Goal: Task Accomplishment & Management: Manage account settings

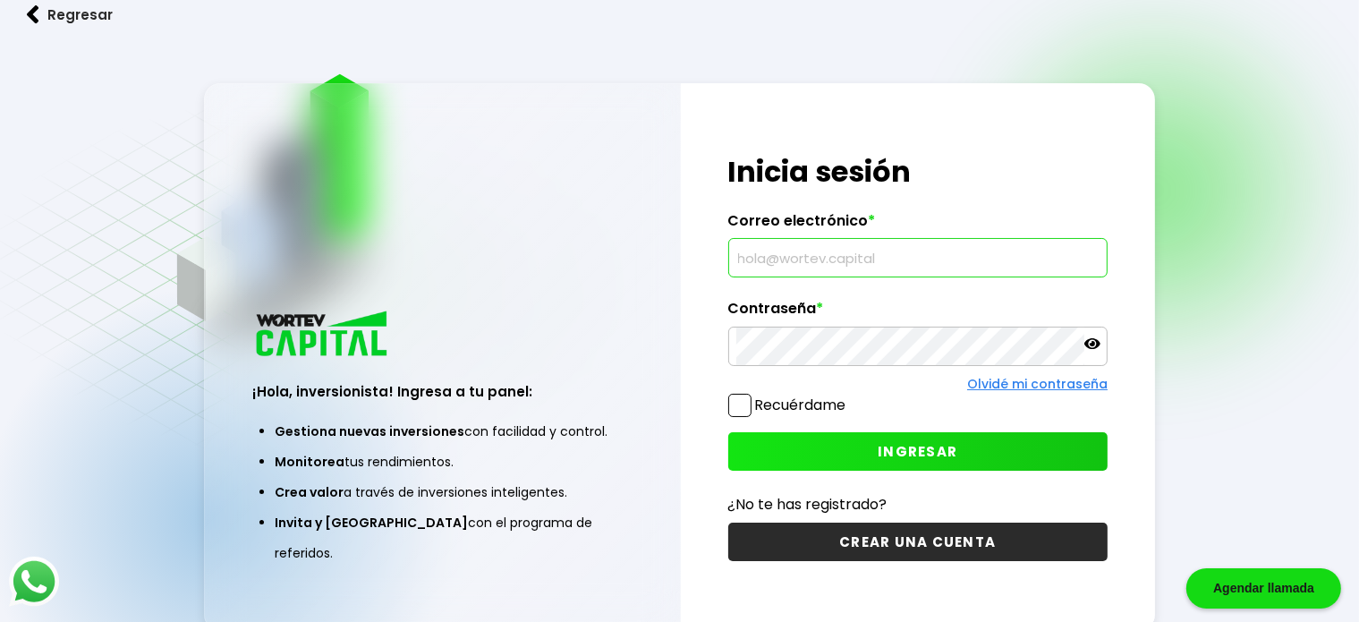
click at [766, 248] on input "text" at bounding box center [918, 258] width 364 height 38
type input "[EMAIL_ADDRESS][DOMAIN_NAME]"
click at [1085, 347] on icon at bounding box center [1092, 343] width 16 height 16
click at [924, 446] on span "INGRESAR" at bounding box center [918, 451] width 80 height 19
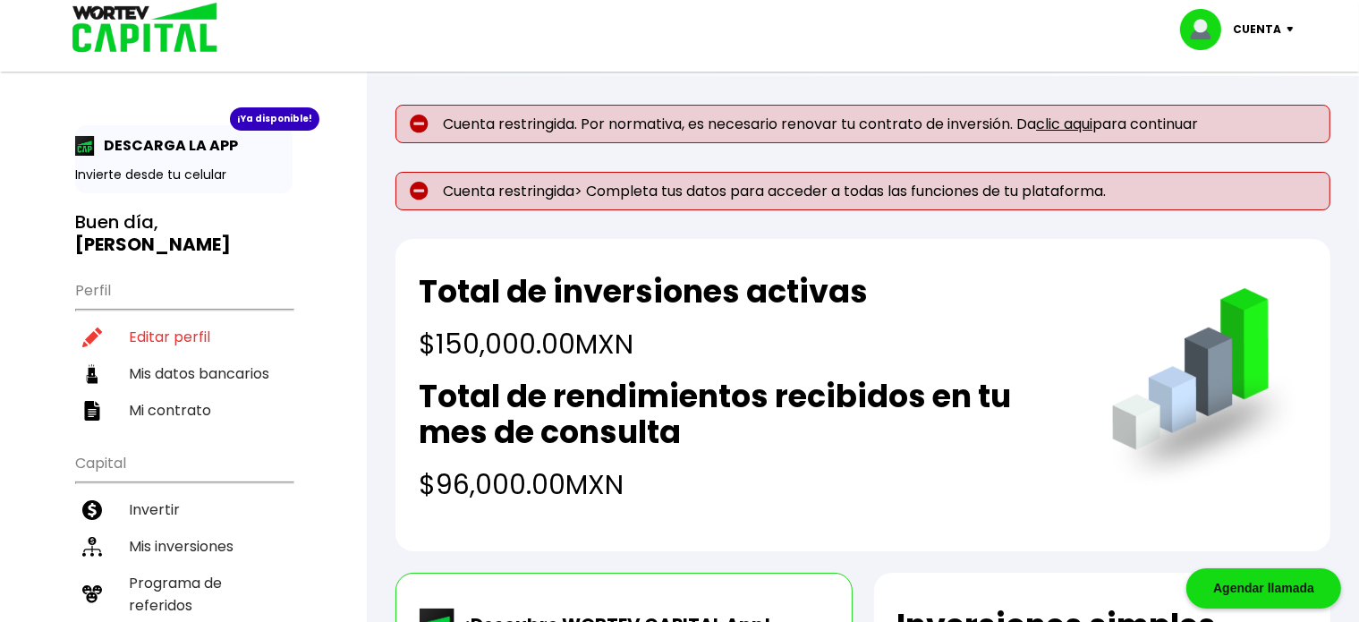
click at [1077, 132] on link "clic aqui" at bounding box center [1064, 124] width 56 height 21
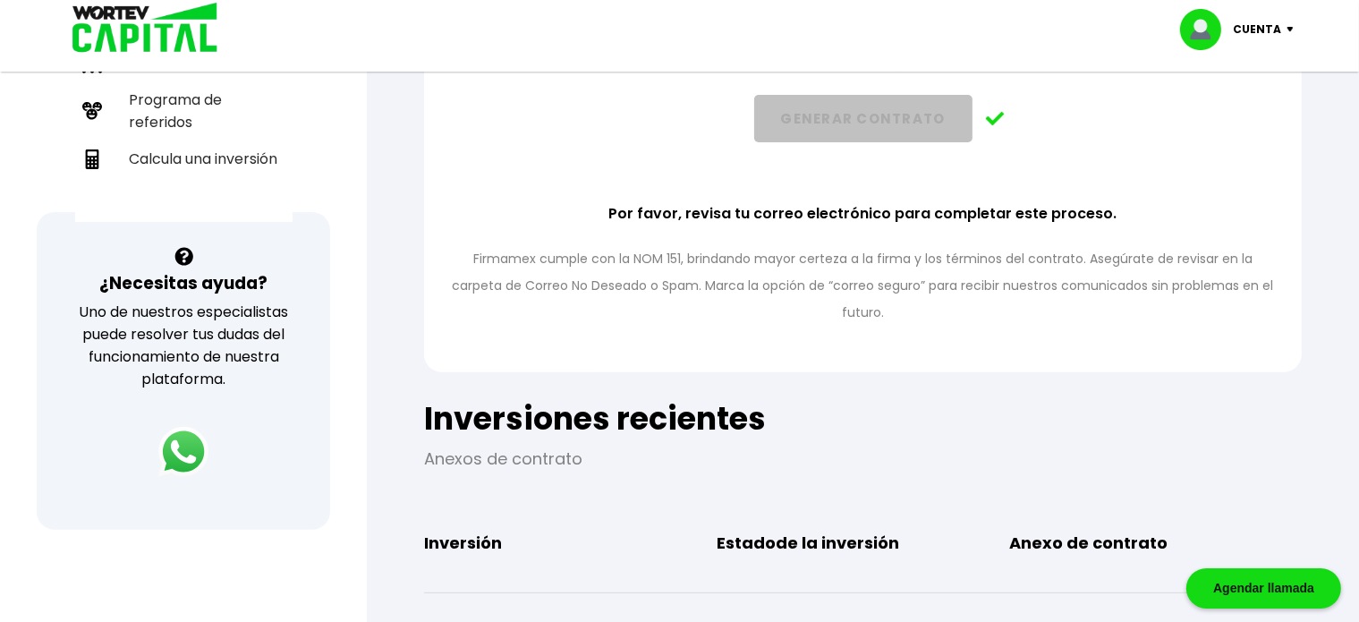
scroll to position [680, 0]
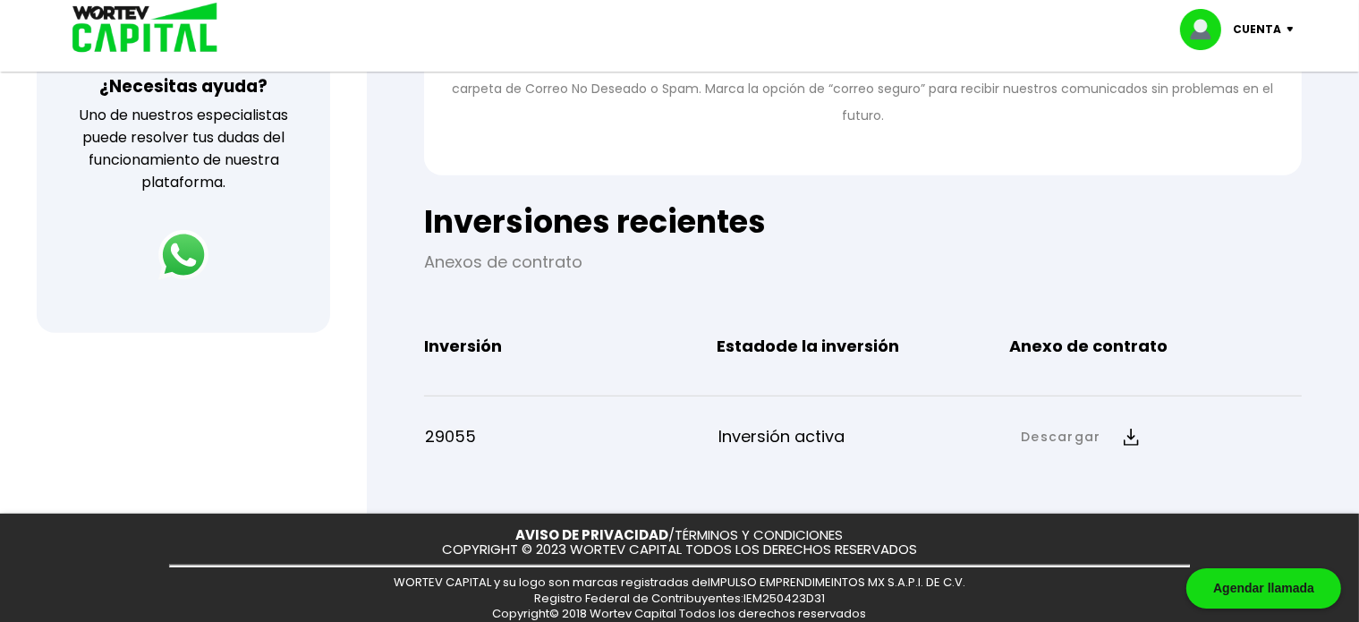
click at [786, 423] on p "Inversión activa" at bounding box center [864, 436] width 293 height 27
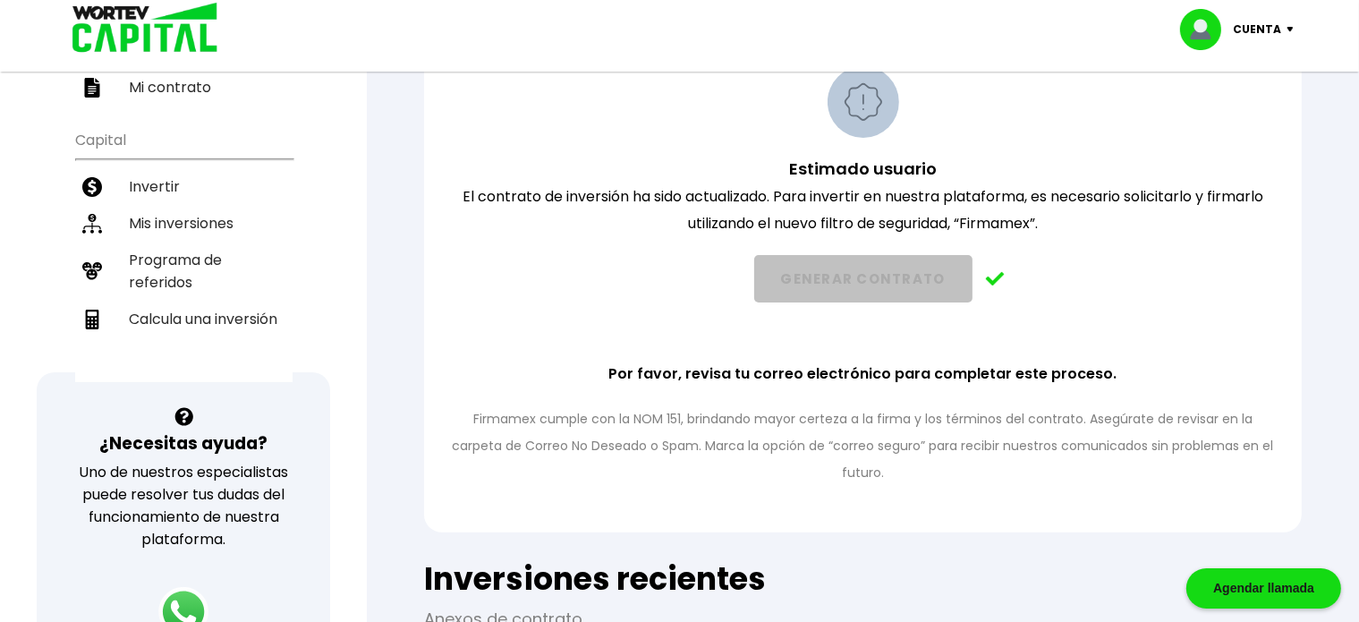
scroll to position [308, 0]
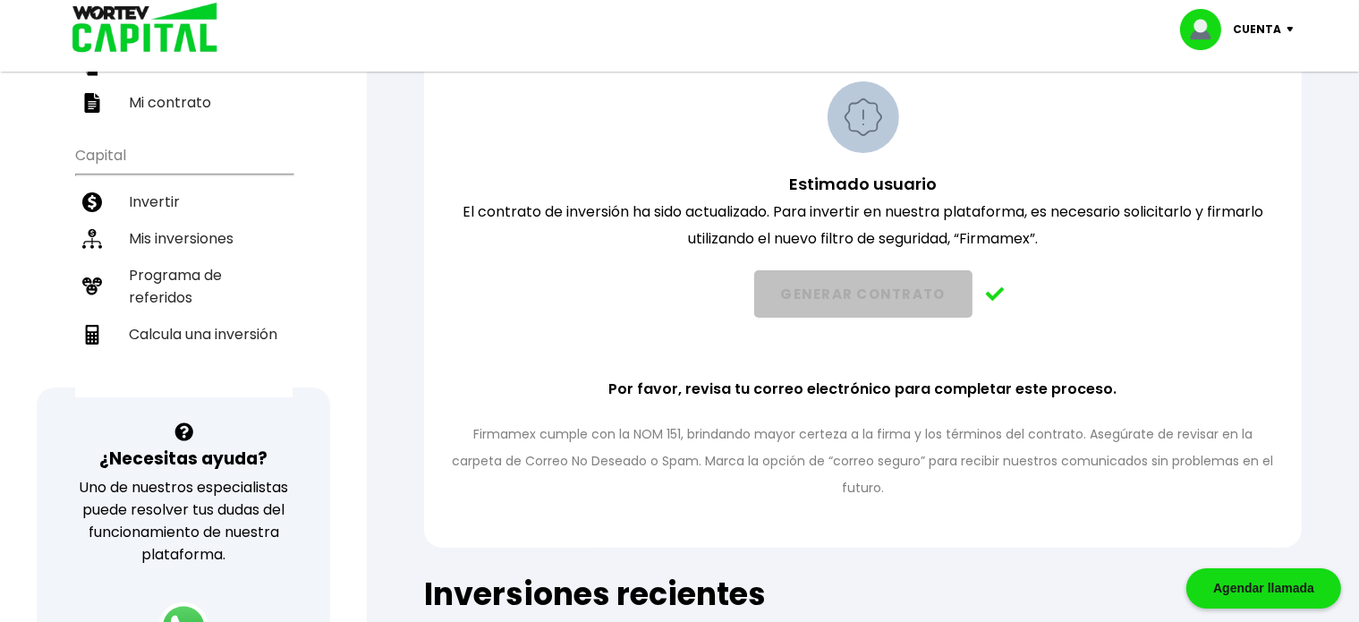
click at [991, 290] on img at bounding box center [995, 294] width 19 height 14
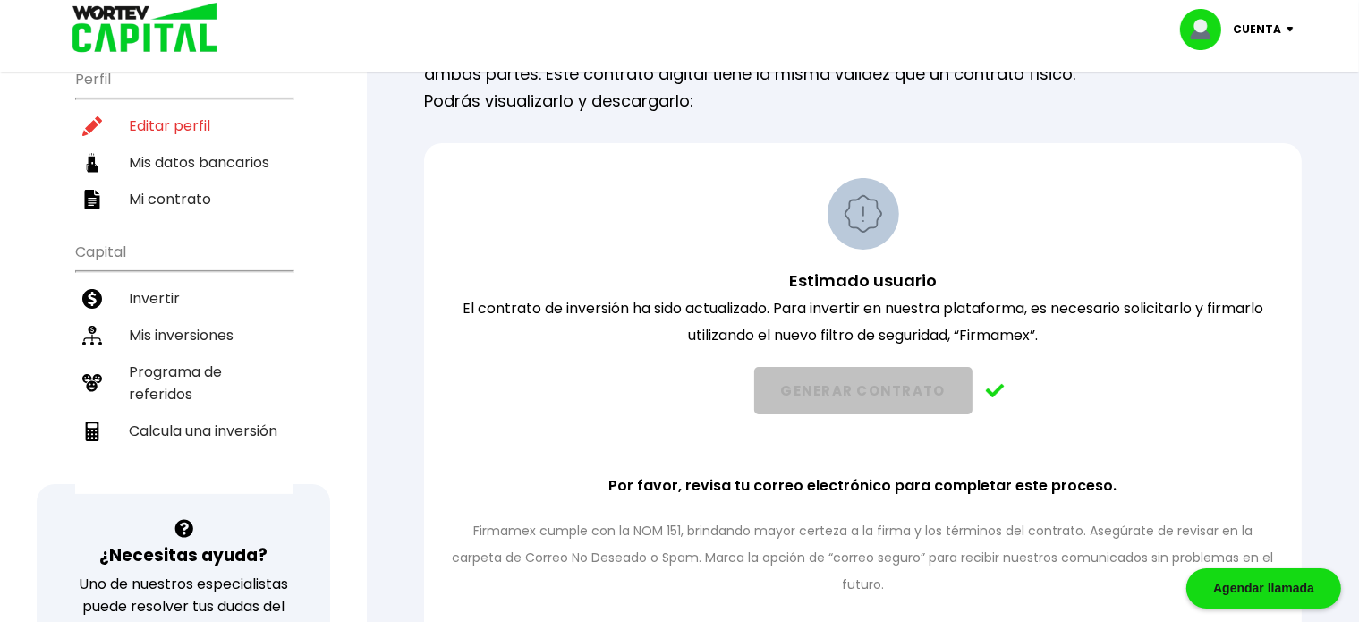
scroll to position [0, 0]
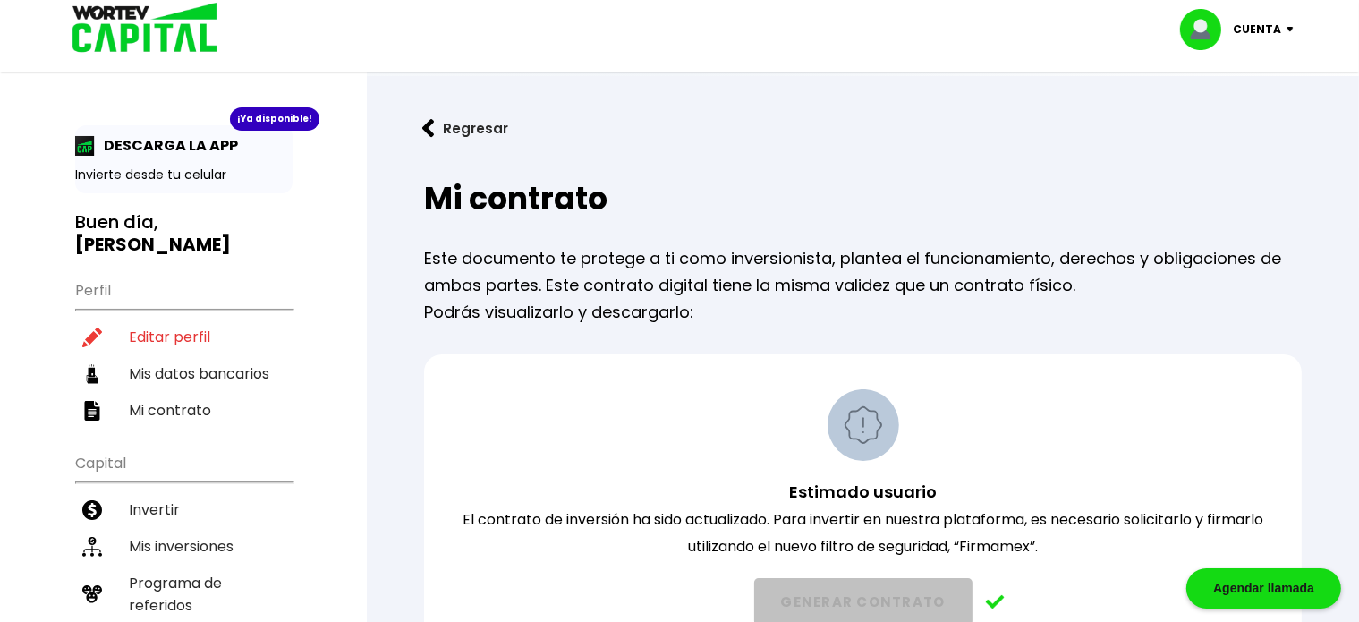
click at [184, 27] on img at bounding box center [139, 29] width 171 height 58
click at [157, 221] on h3 "Buen día, [PERSON_NAME]" at bounding box center [183, 233] width 217 height 45
click at [440, 114] on button "Regresar" at bounding box center [465, 128] width 140 height 47
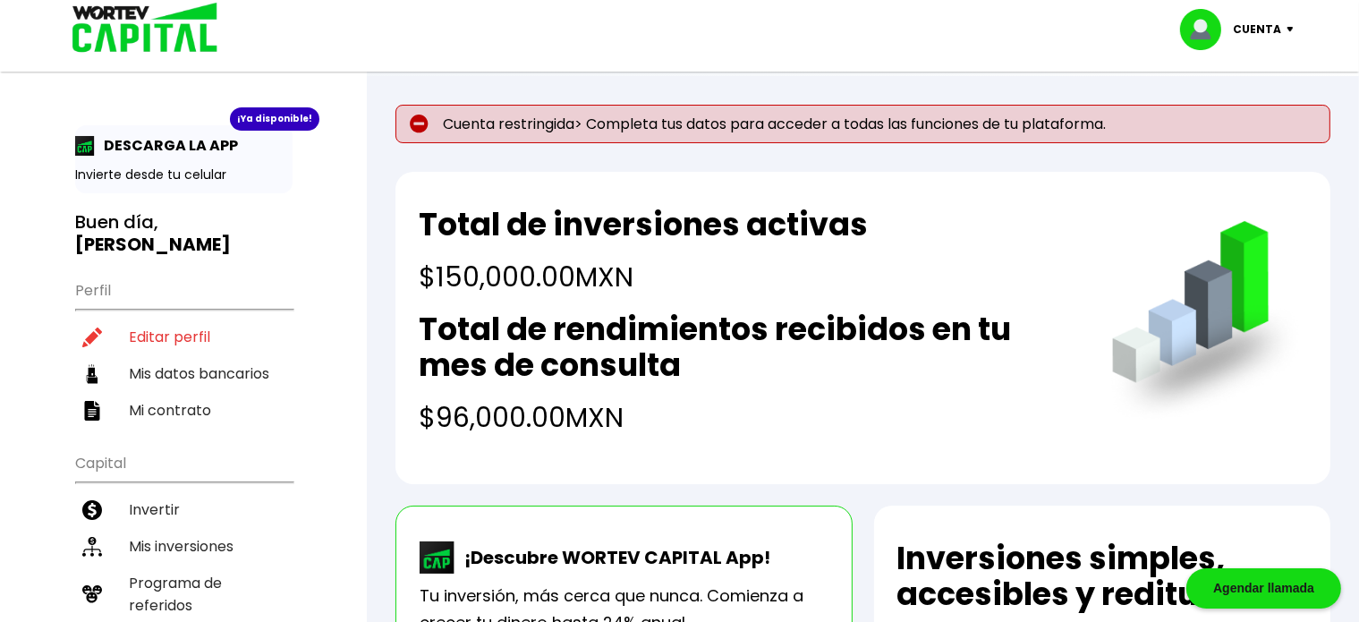
click at [841, 132] on p "Cuenta restringida> Completa tus datos para acceder a todas las funciones de tu…" at bounding box center [862, 124] width 935 height 38
click at [532, 128] on p "Cuenta restringida> Completa tus datos para acceder a todas las funciones de tu…" at bounding box center [862, 124] width 935 height 38
drag, startPoint x: 540, startPoint y: 129, endPoint x: 693, endPoint y: 121, distance: 153.2
click at [693, 121] on p "Cuenta restringida> Completa tus datos para acceder a todas las funciones de tu…" at bounding box center [862, 124] width 935 height 38
click at [365, 191] on div "¡Ya disponible! DESCARGA LA APP Invierte desde tu celular Buen día, [PERSON_NAM…" at bounding box center [183, 579] width 367 height 1123
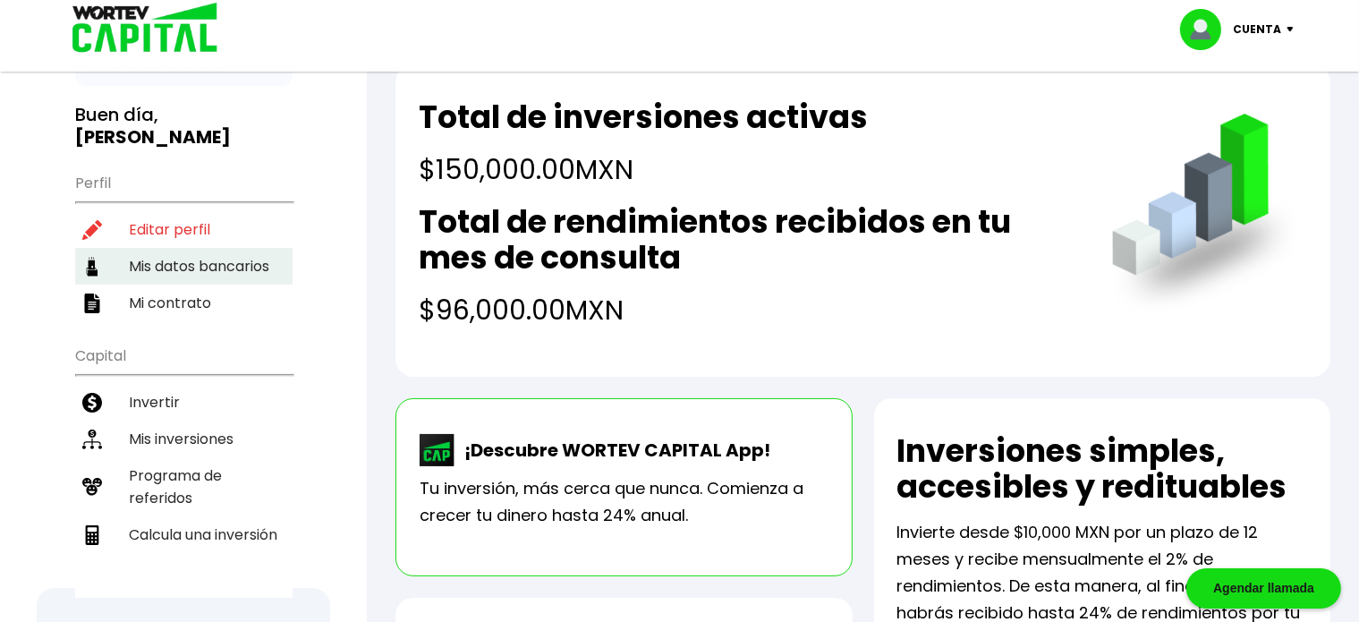
scroll to position [32, 0]
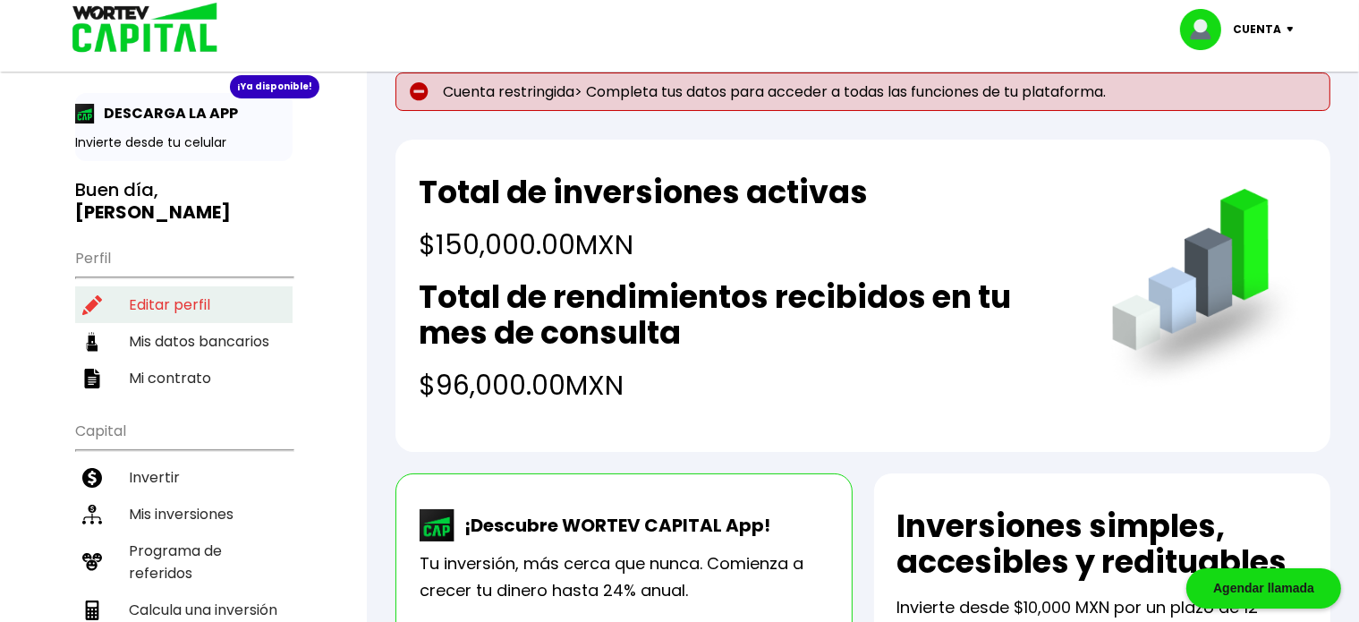
click at [208, 286] on li "Editar perfil" at bounding box center [183, 304] width 217 height 37
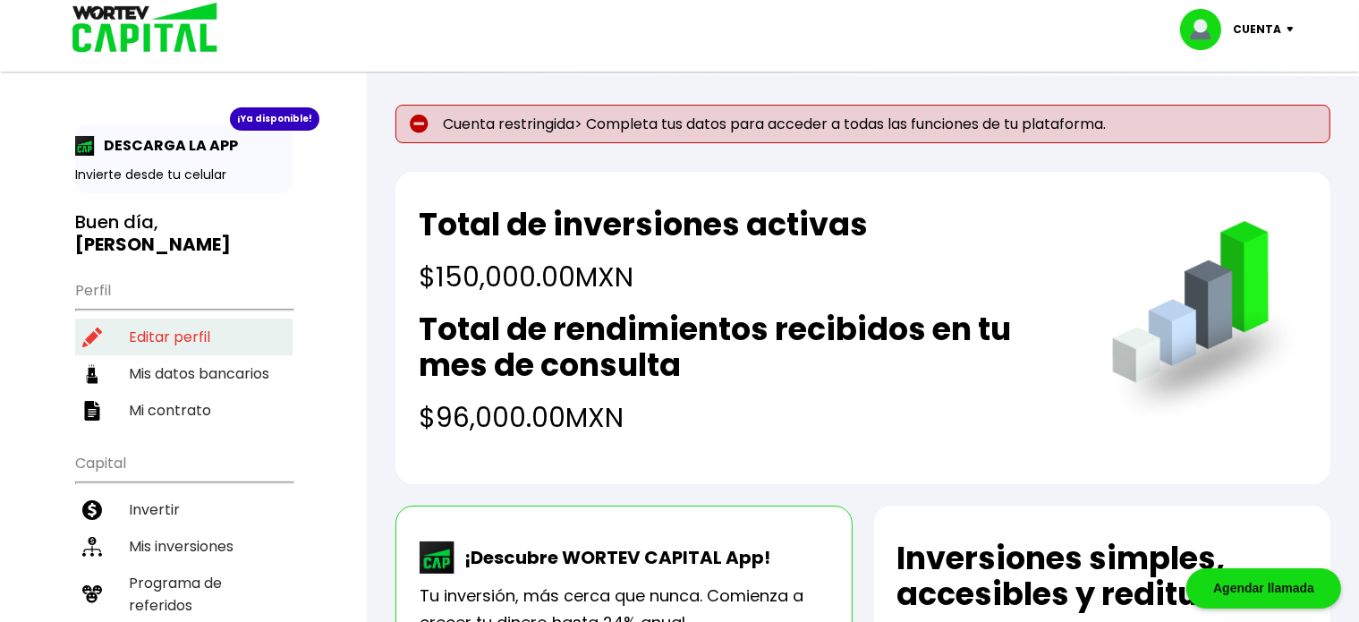
select select "Hombre"
select select "Licenciatura"
select select "SO"
select select "BBVA Bancomer"
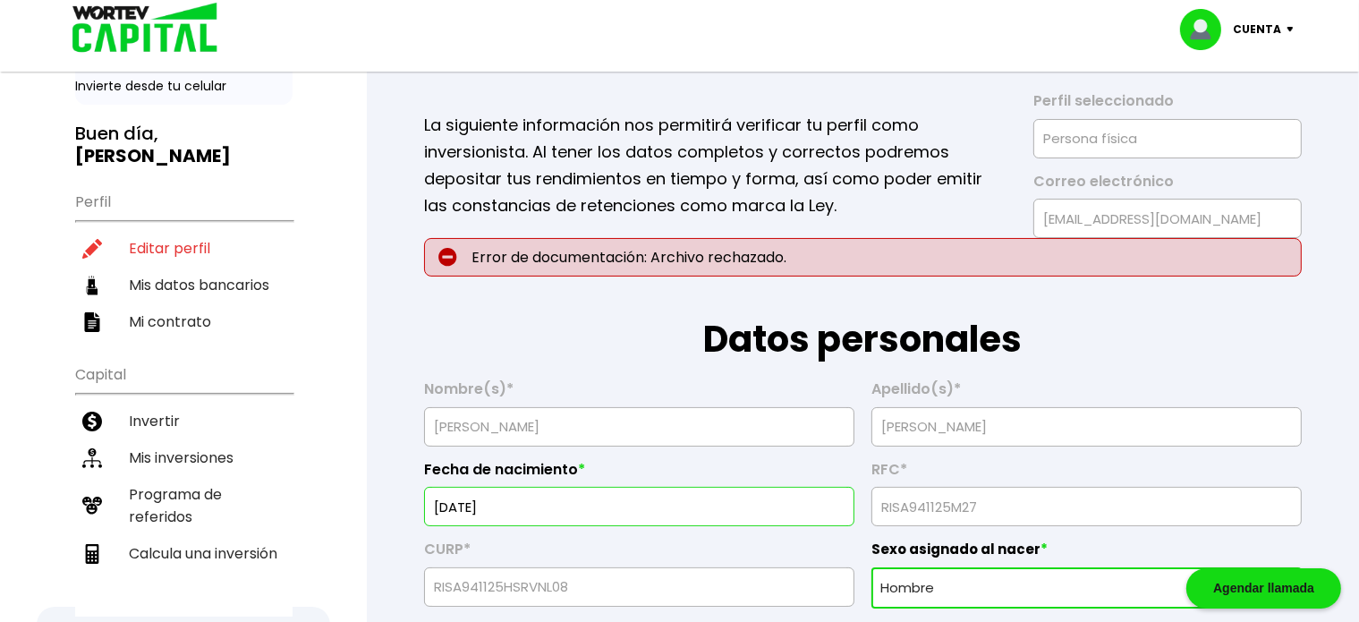
scroll to position [90, 0]
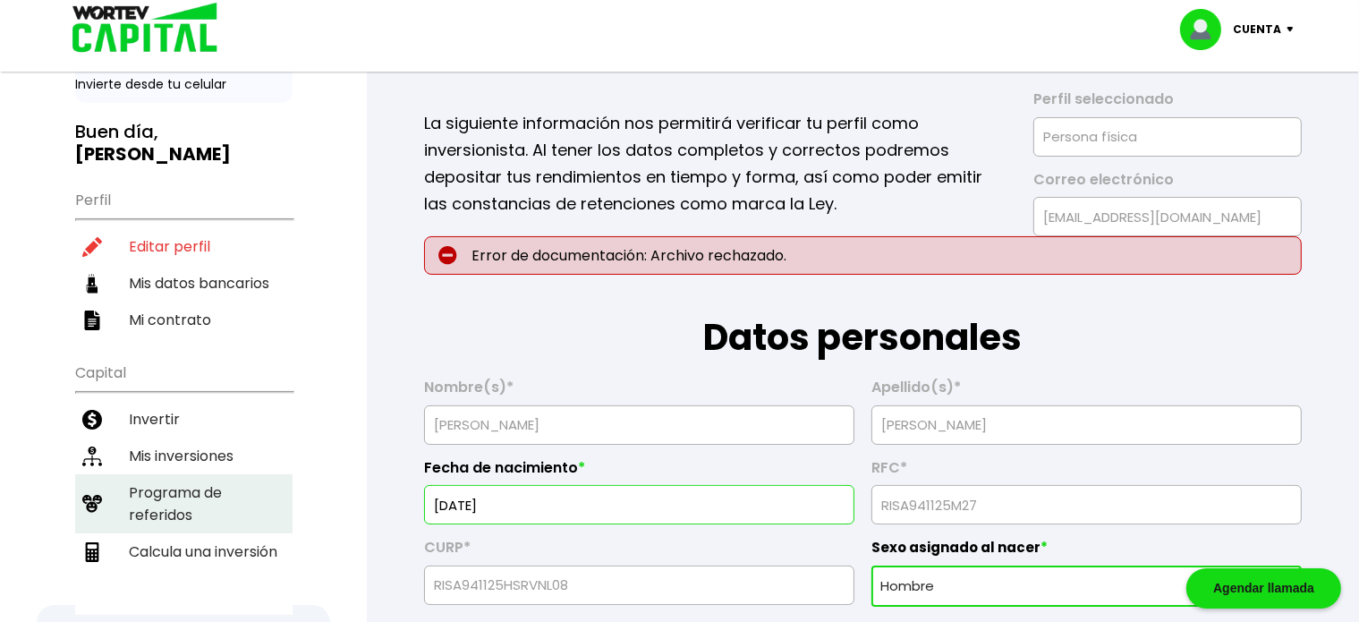
click at [212, 474] on li "Programa de referidos" at bounding box center [183, 503] width 217 height 59
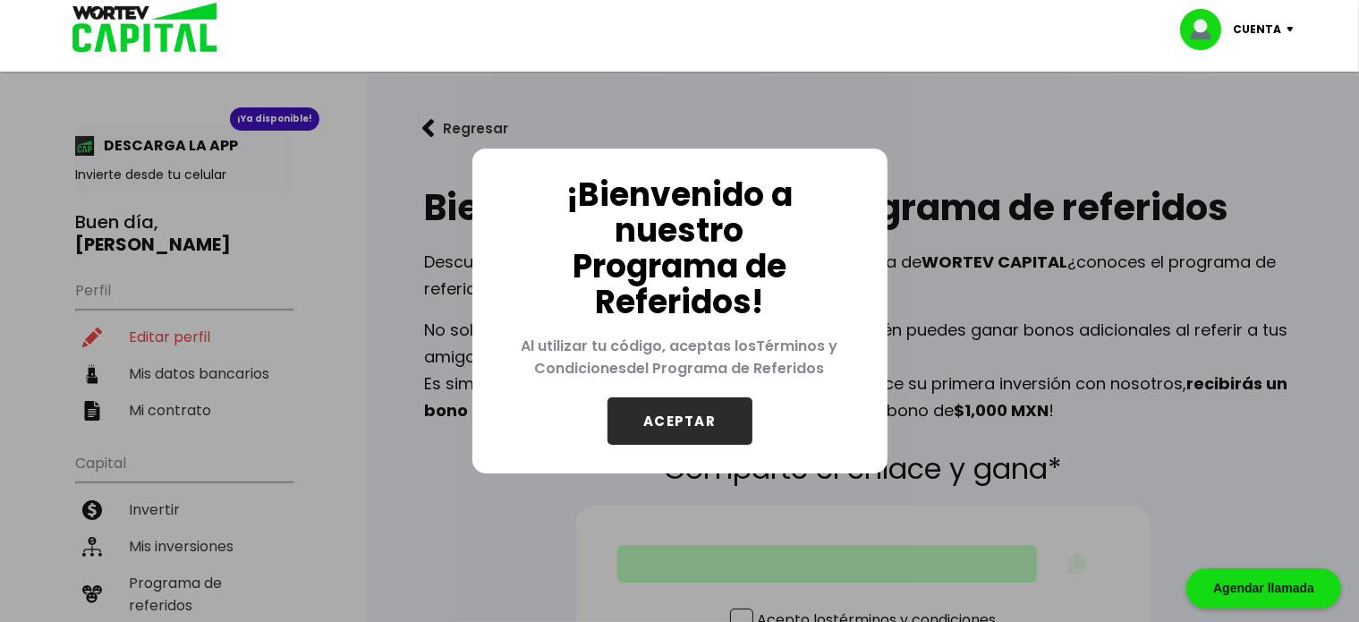
click at [666, 417] on button "ACEPTAR" at bounding box center [679, 420] width 145 height 47
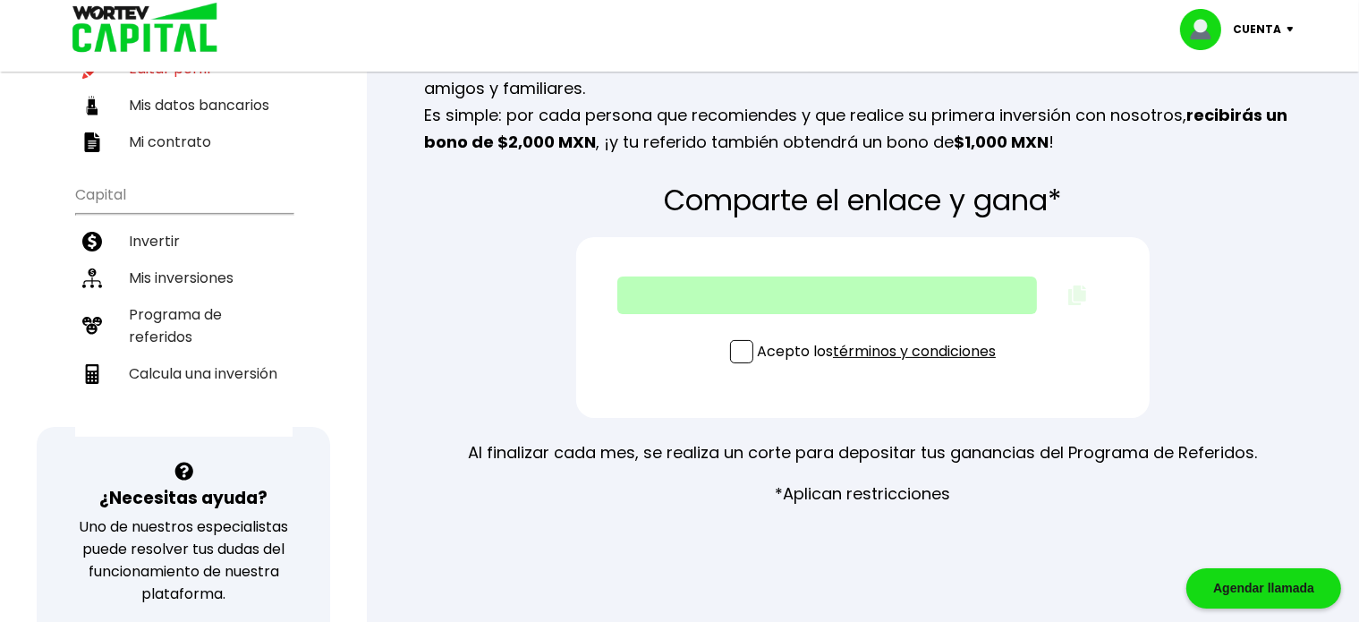
scroll to position [270, 0]
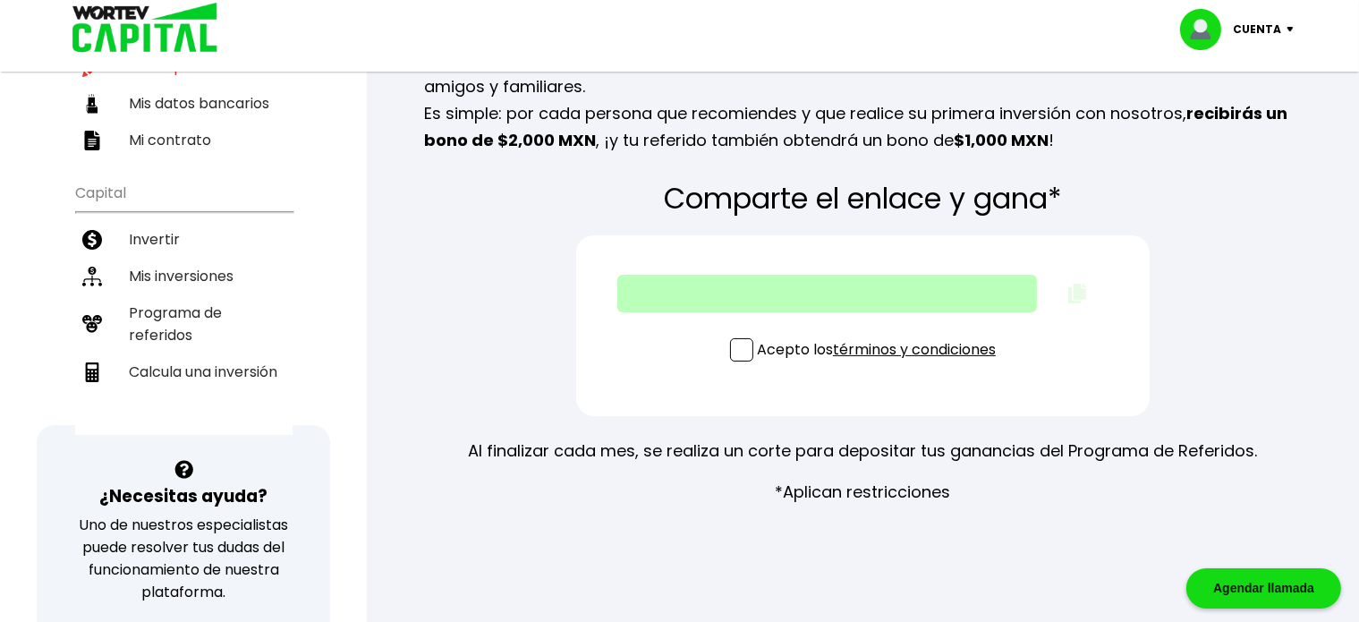
click at [748, 344] on span at bounding box center [741, 349] width 23 height 23
click at [880, 363] on input "Acepto los términos y condiciones" at bounding box center [880, 363] width 0 height 0
type input "[URL][DOMAIN_NAME]"
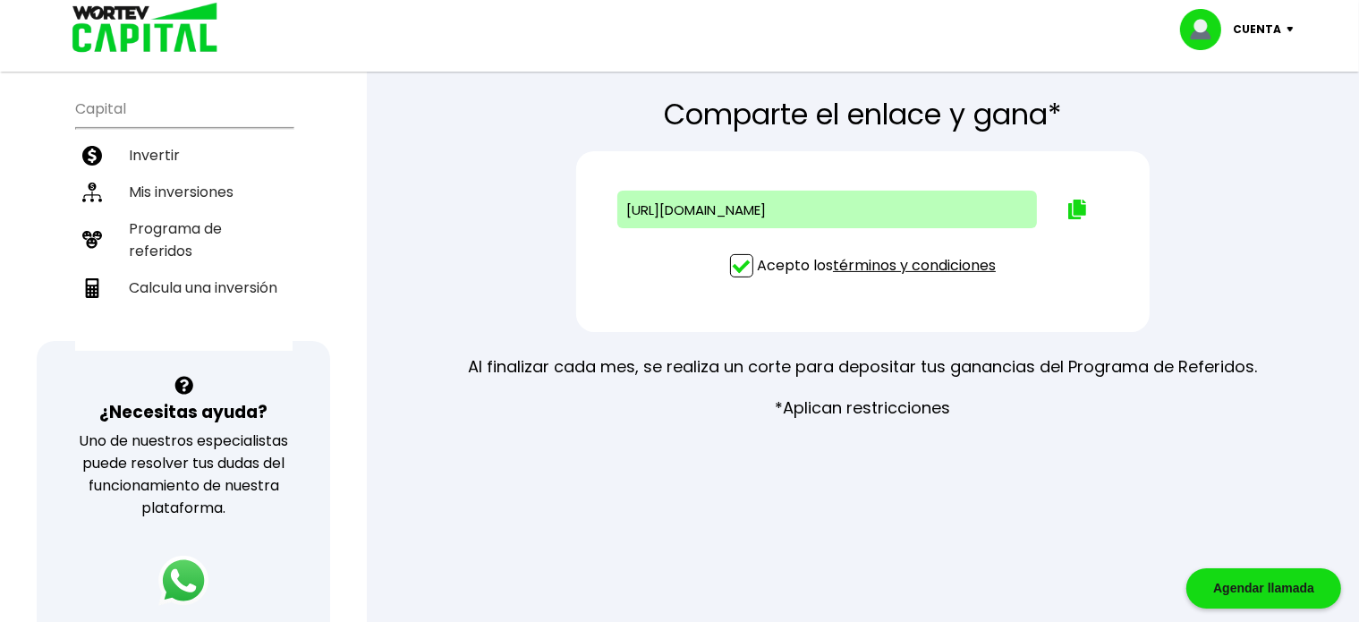
scroll to position [225, 0]
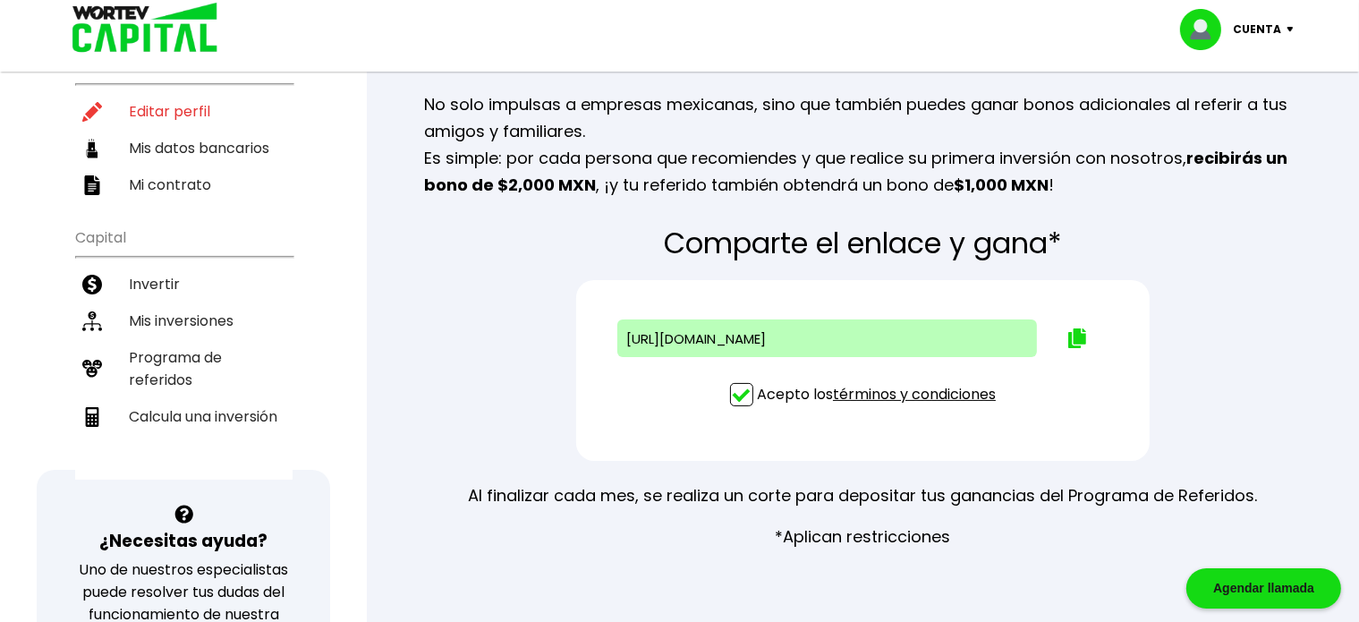
click at [737, 395] on span at bounding box center [741, 394] width 23 height 23
click at [880, 408] on input "Acepto los términos y condiciones" at bounding box center [880, 408] width 0 height 0
click at [736, 412] on div "Acepto los términos y condiciones" at bounding box center [863, 398] width 266 height 31
click at [735, 404] on span at bounding box center [741, 394] width 23 height 23
click at [880, 408] on input "Acepto los términos y condiciones" at bounding box center [880, 408] width 0 height 0
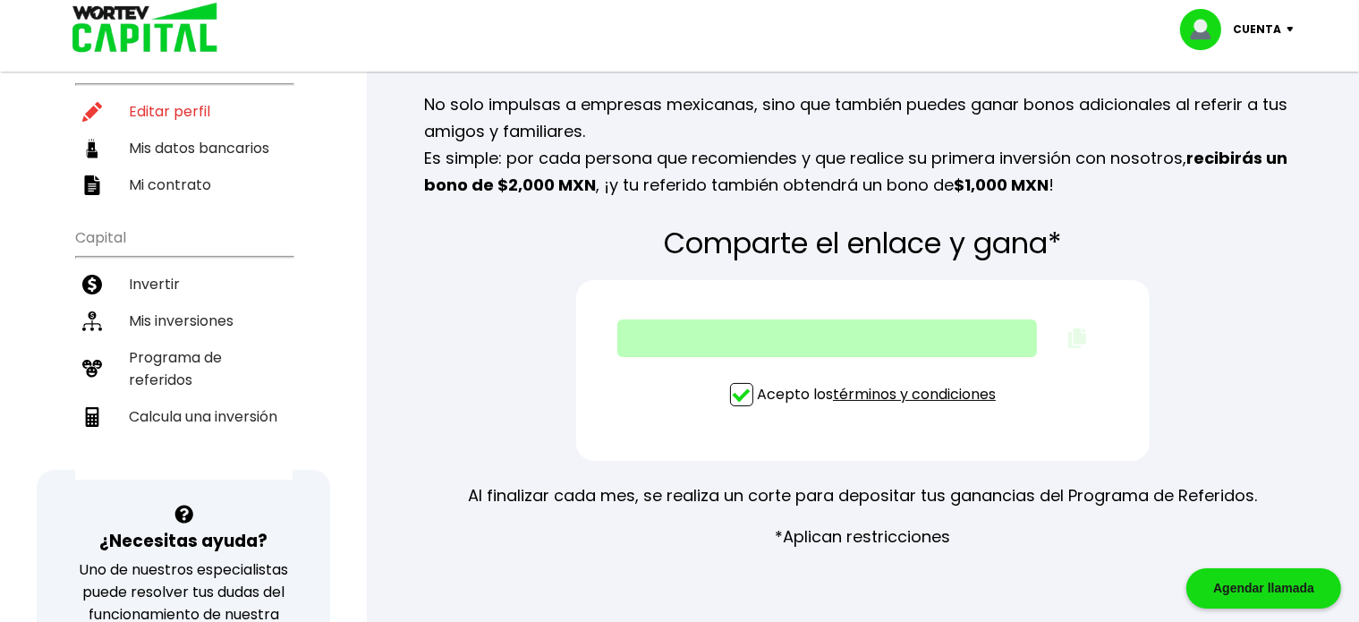
type input "[URL][DOMAIN_NAME]"
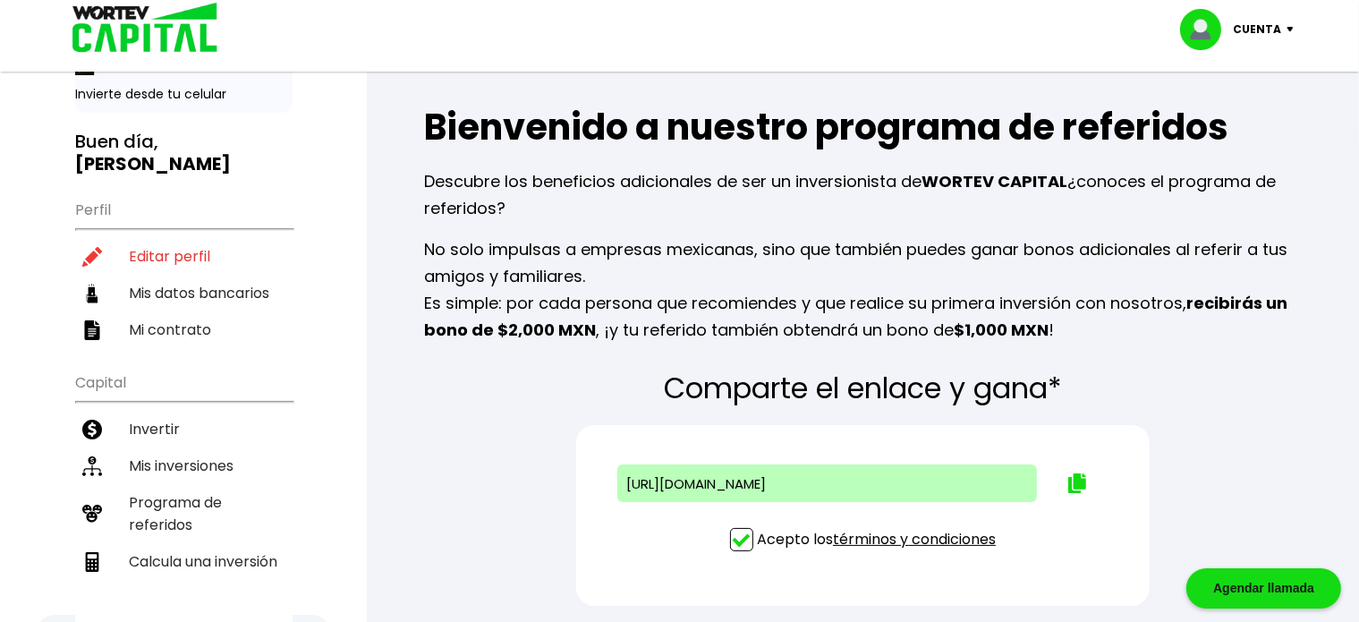
scroll to position [0, 0]
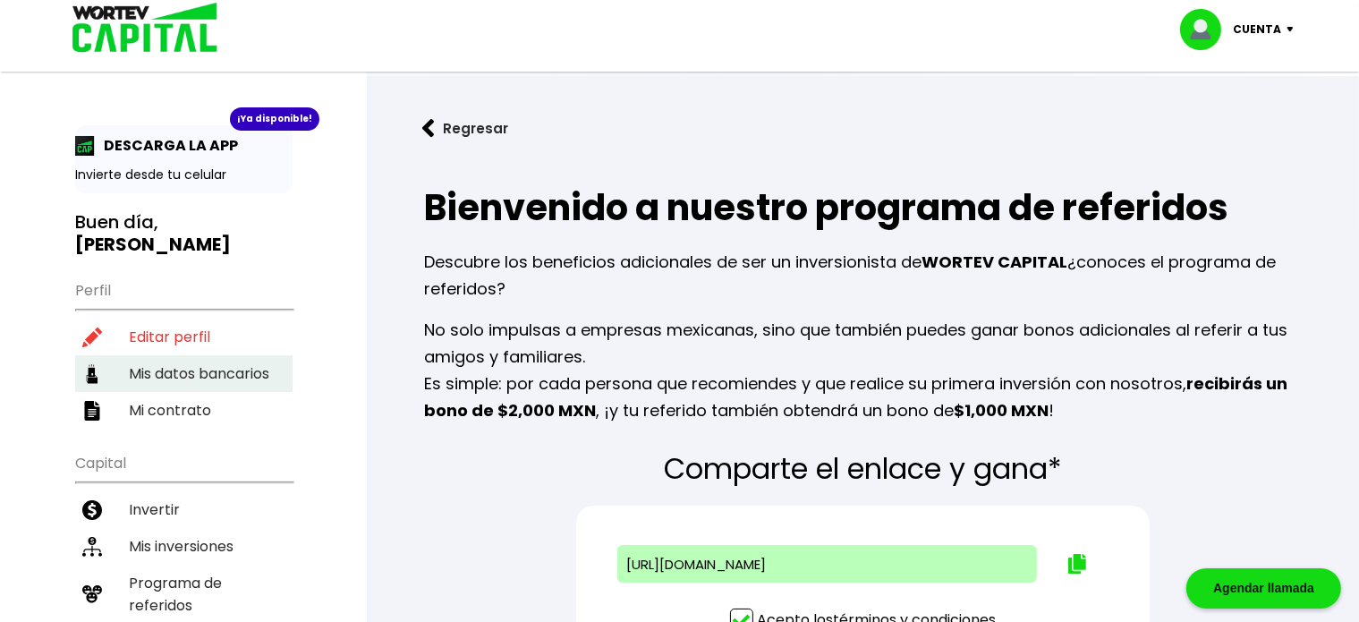
click at [213, 355] on li "Mis datos bancarios" at bounding box center [183, 373] width 217 height 37
select select "BBVA Bancomer"
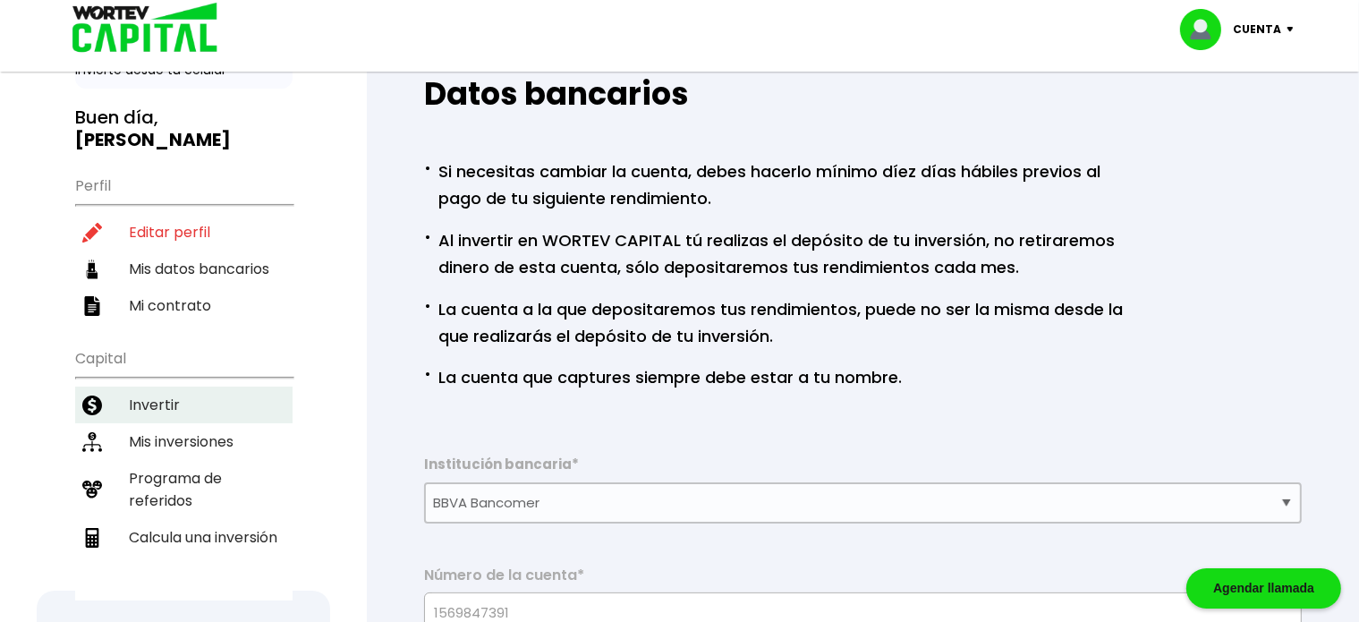
scroll to position [94, 0]
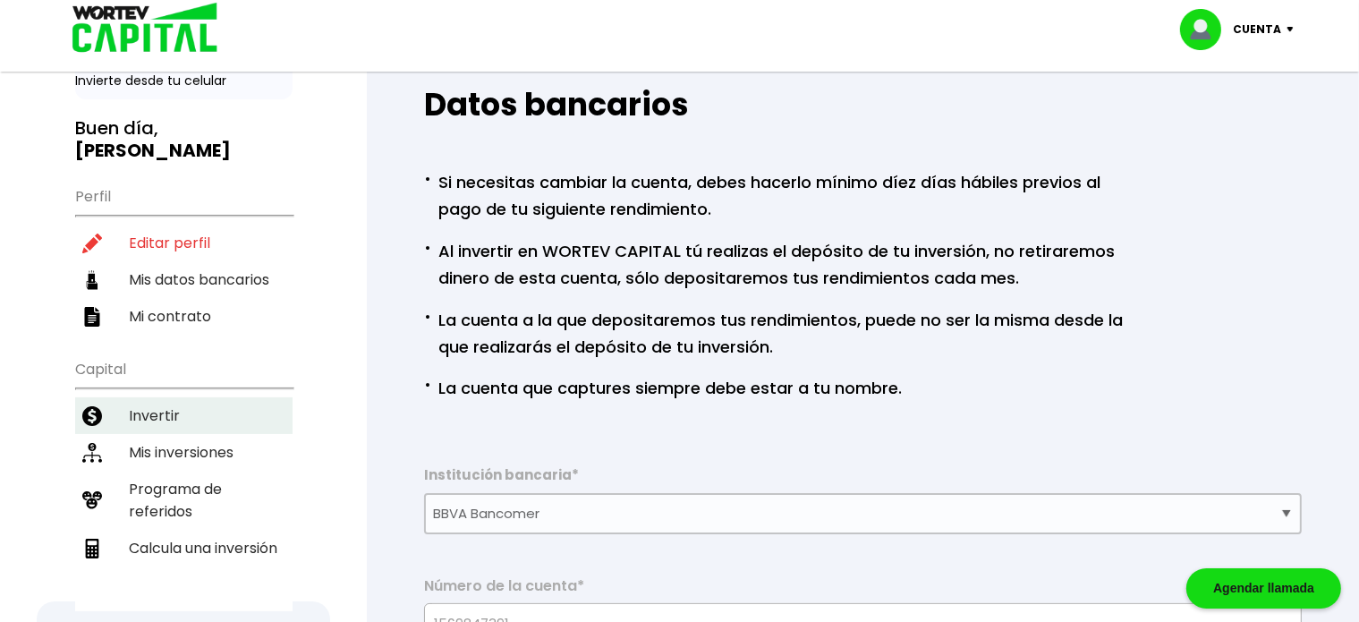
click at [176, 397] on li "Invertir" at bounding box center [183, 415] width 217 height 37
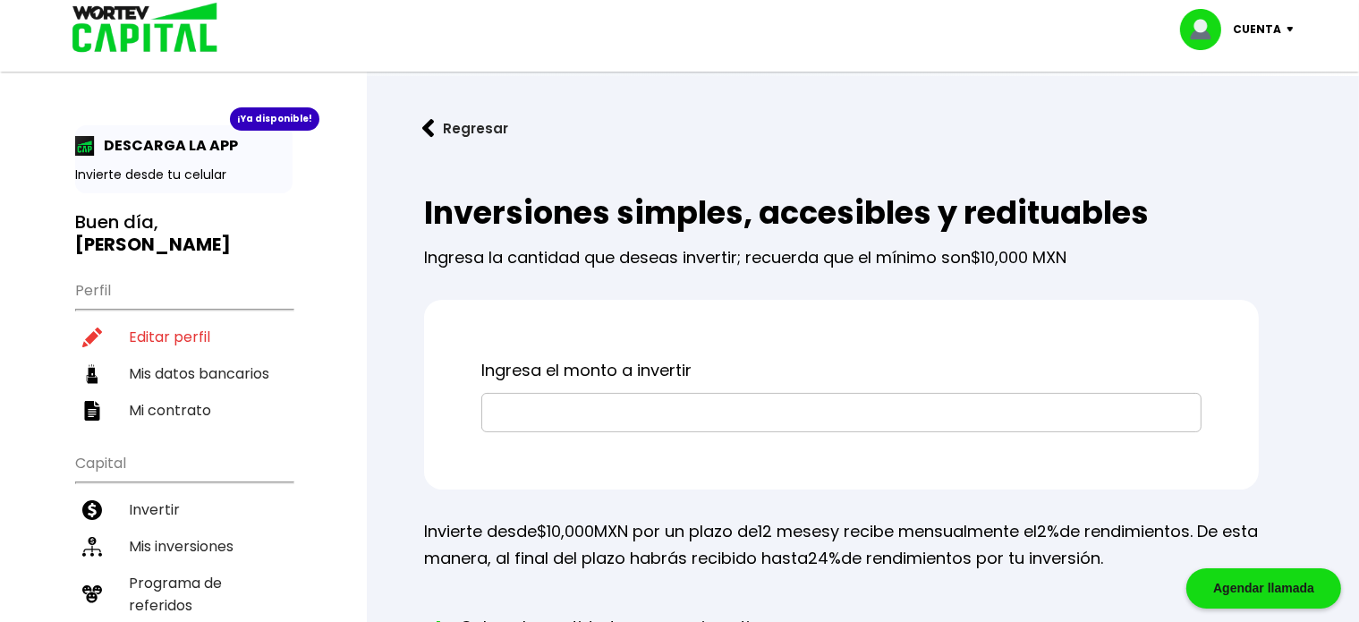
scroll to position [254, 0]
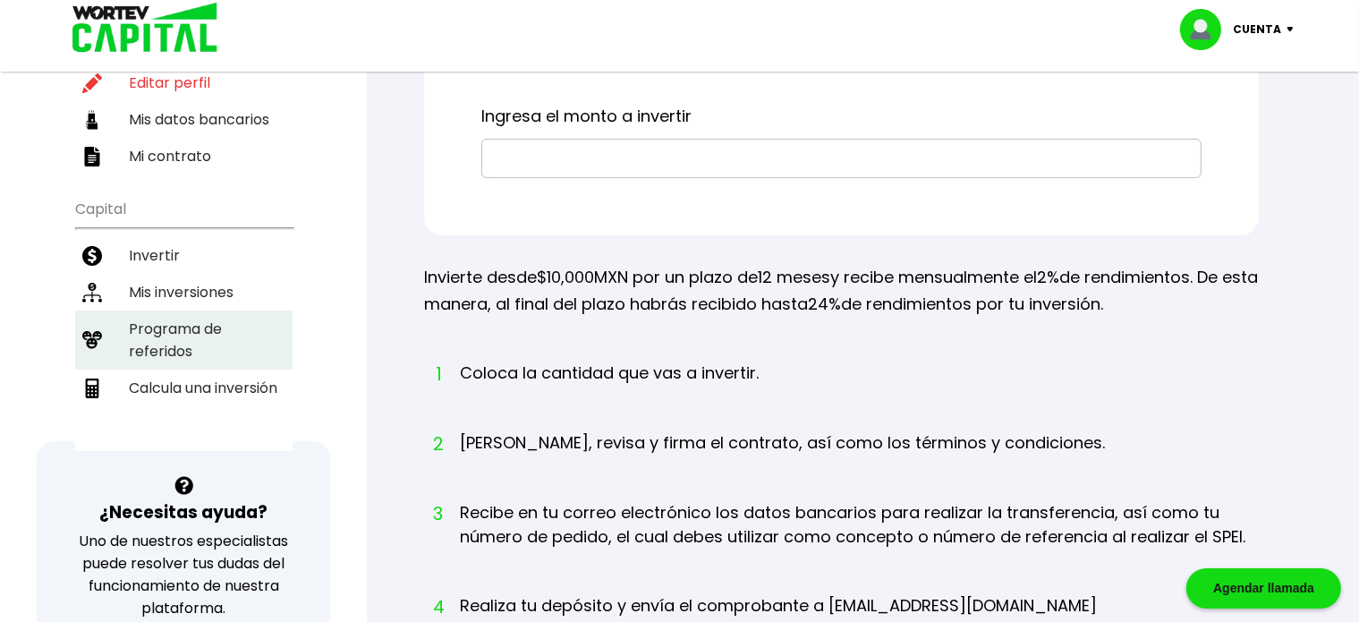
click at [181, 310] on li "Programa de referidos" at bounding box center [183, 339] width 217 height 59
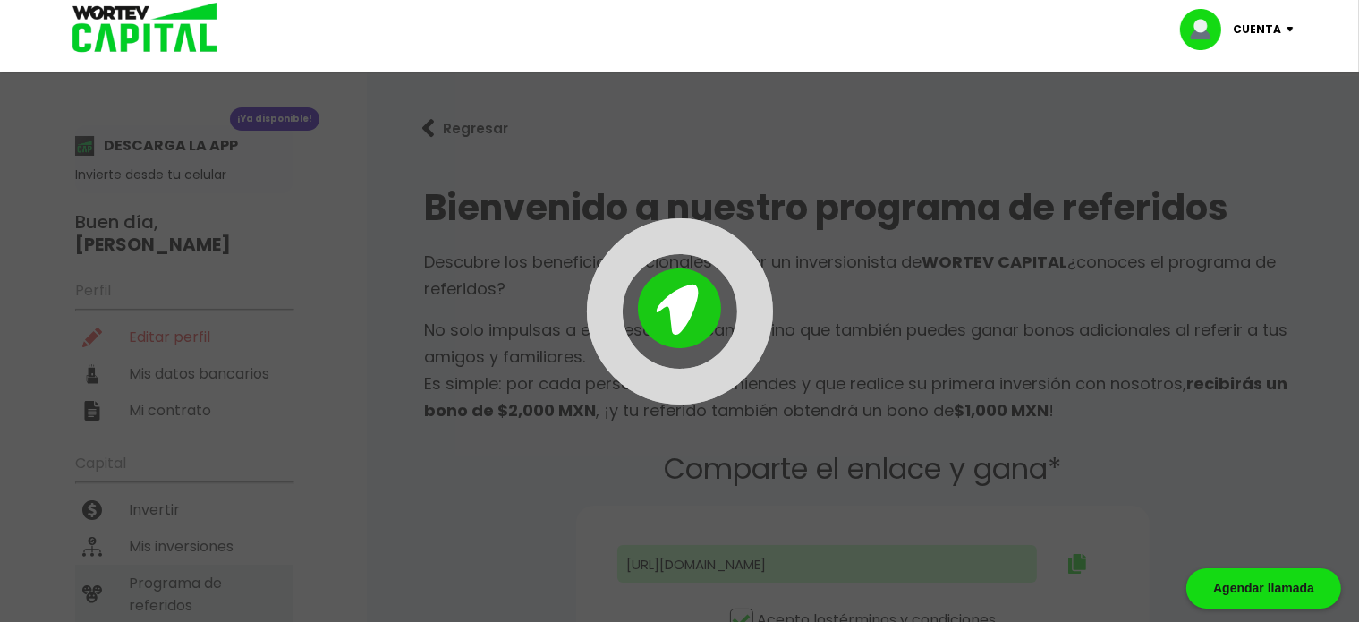
type input "[URL][DOMAIN_NAME]"
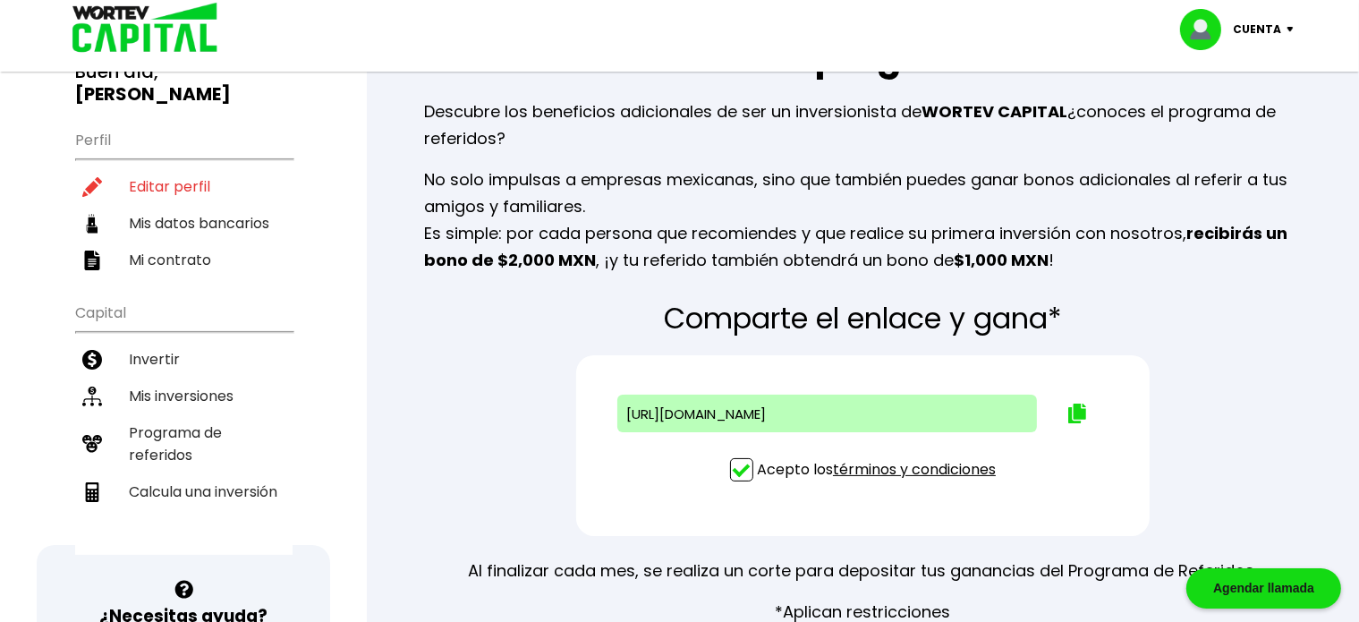
scroll to position [146, 0]
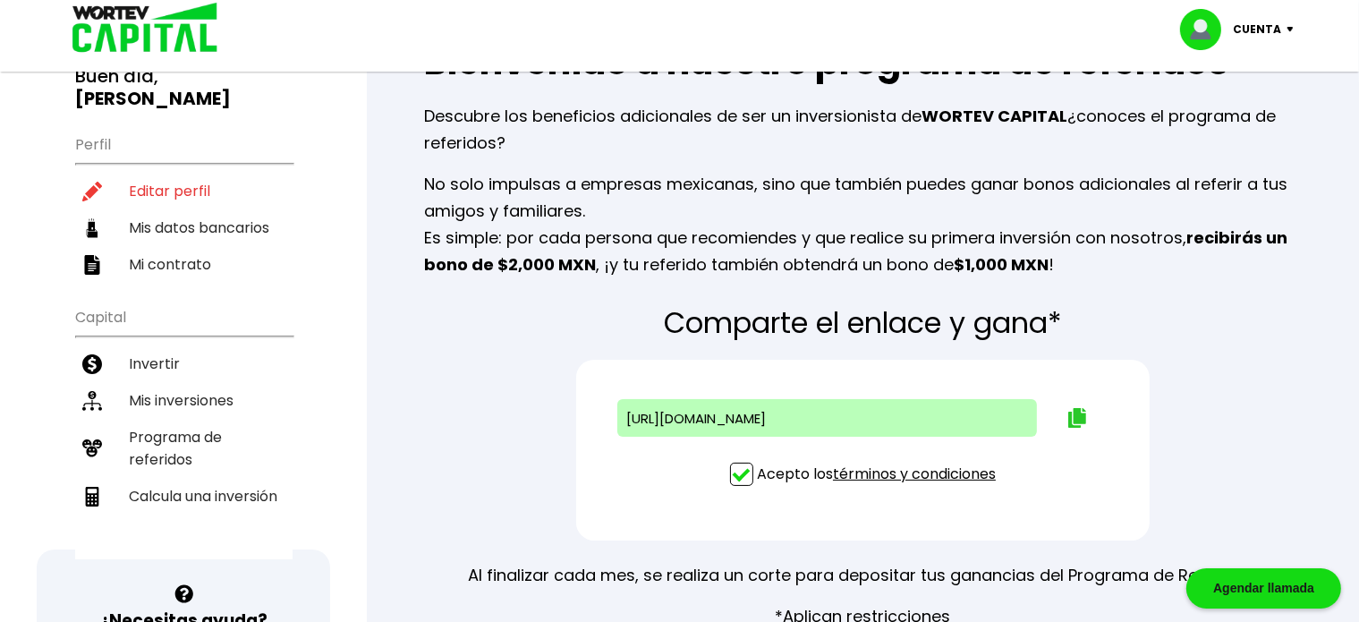
click at [1074, 414] on img at bounding box center [1077, 418] width 18 height 20
click at [1074, 418] on img at bounding box center [1077, 418] width 18 height 20
click at [154, 173] on li "Editar perfil" at bounding box center [183, 191] width 217 height 37
select select "Hombre"
select select "Licenciatura"
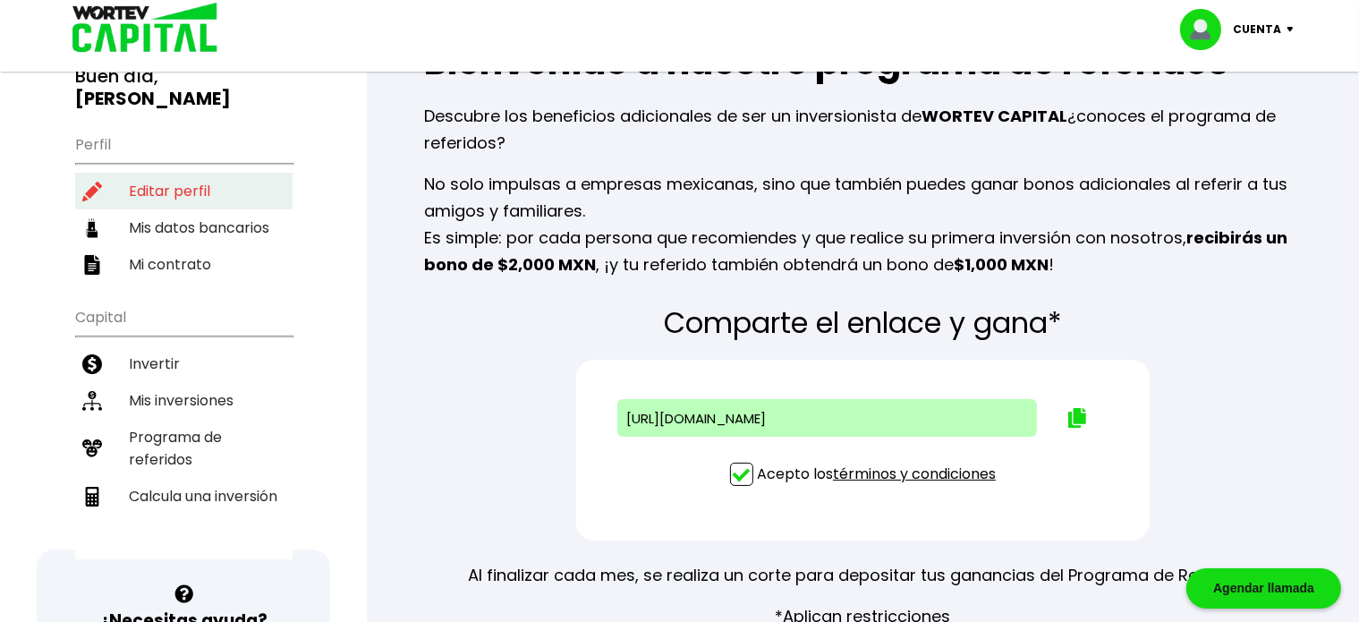
select select "SO"
select select "BBVA Bancomer"
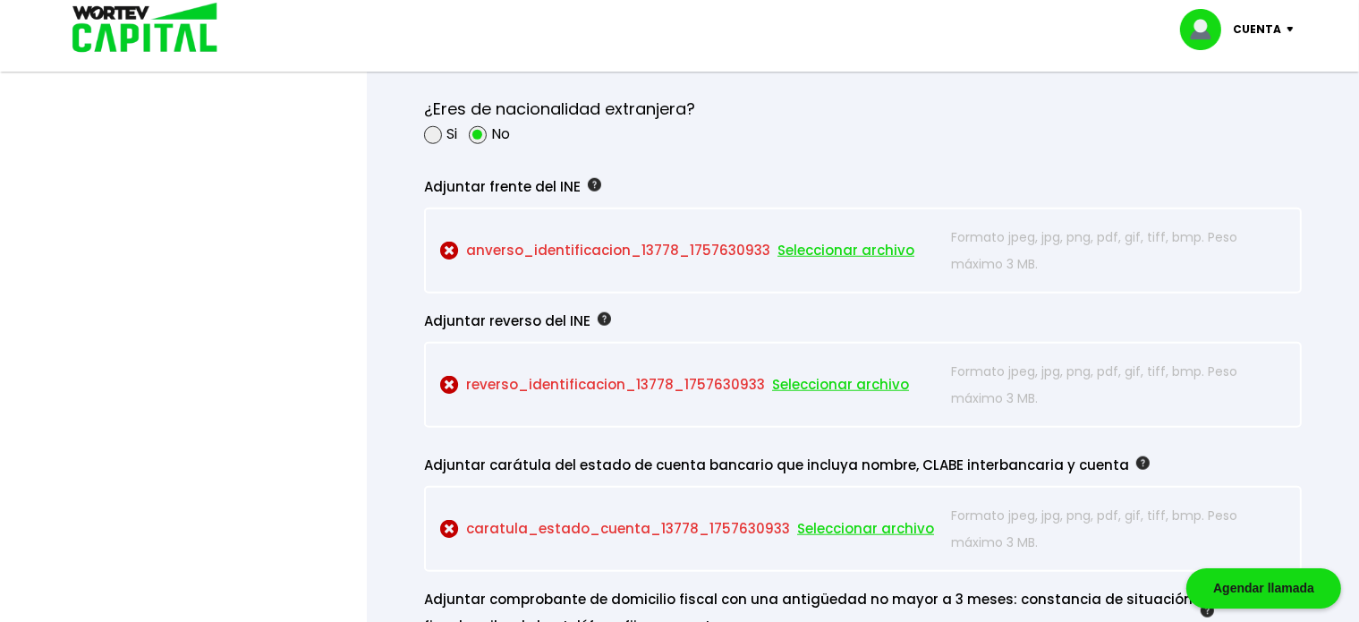
scroll to position [1569, 0]
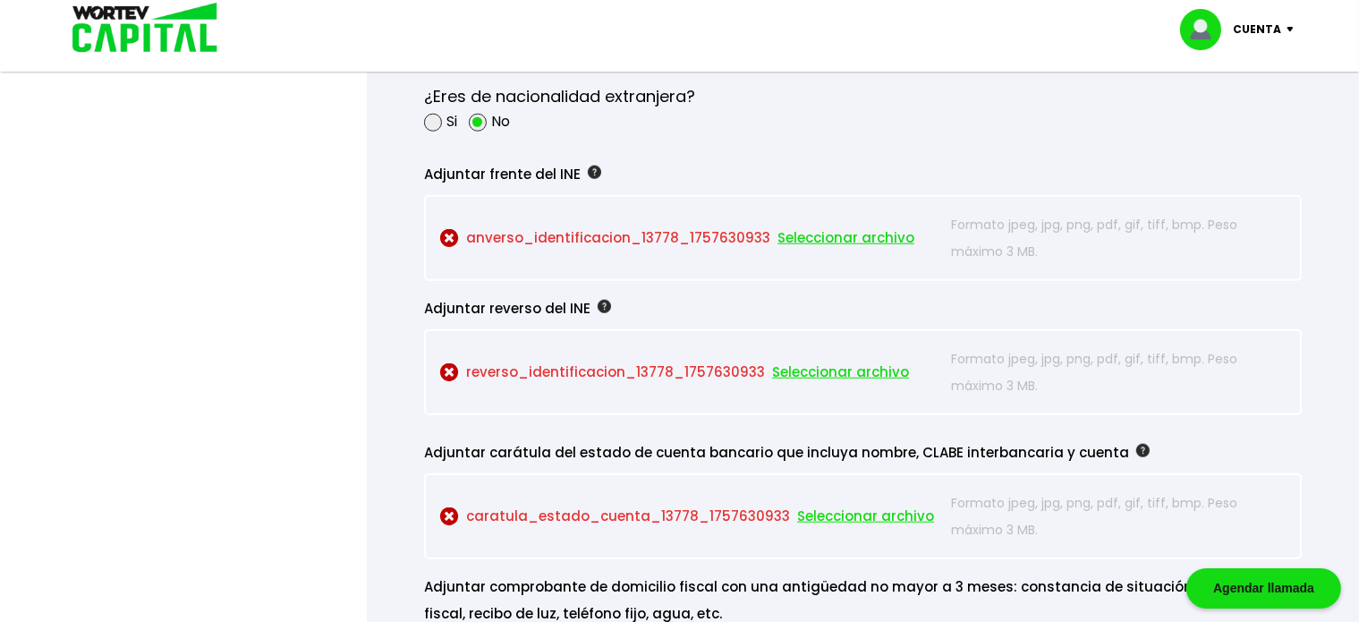
click at [615, 232] on p "anverso_identificacion_13778_1757630933 Seleccionar archivo" at bounding box center [691, 238] width 502 height 54
click at [749, 148] on div "Adjuntar frente del INE anverso_identificacion_13778_1757630933 Seleccionar arc…" at bounding box center [863, 214] width 878 height 134
